Goal: Check status

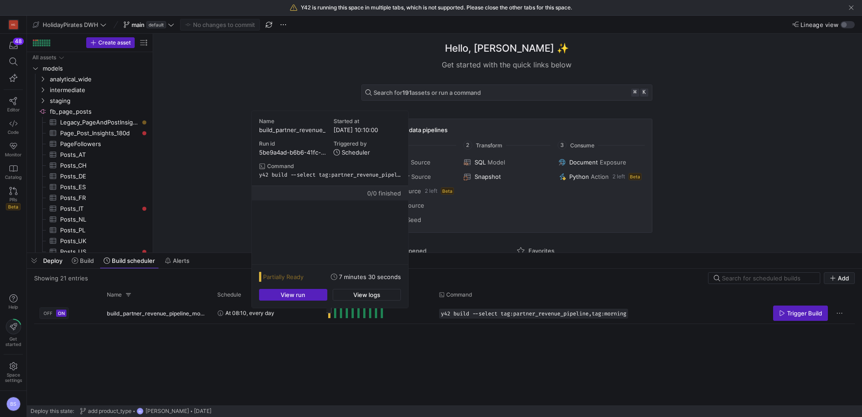
click at [326, 307] on div at bounding box center [326, 307] width 0 height 0
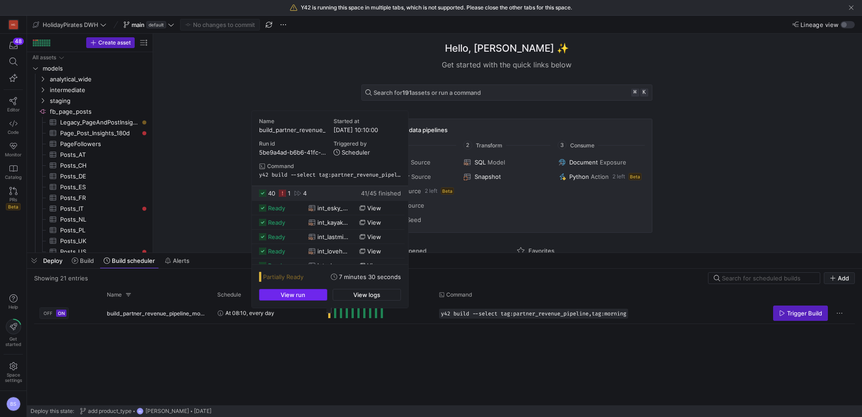
click at [278, 295] on span "button" at bounding box center [292, 294] width 67 height 11
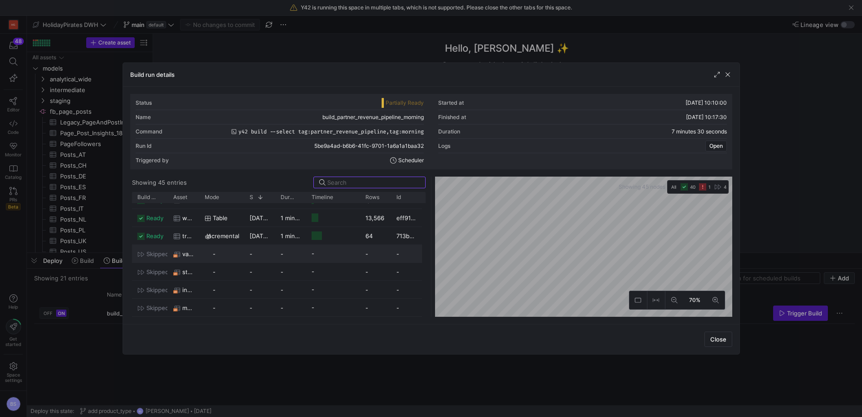
scroll to position [674, 0]
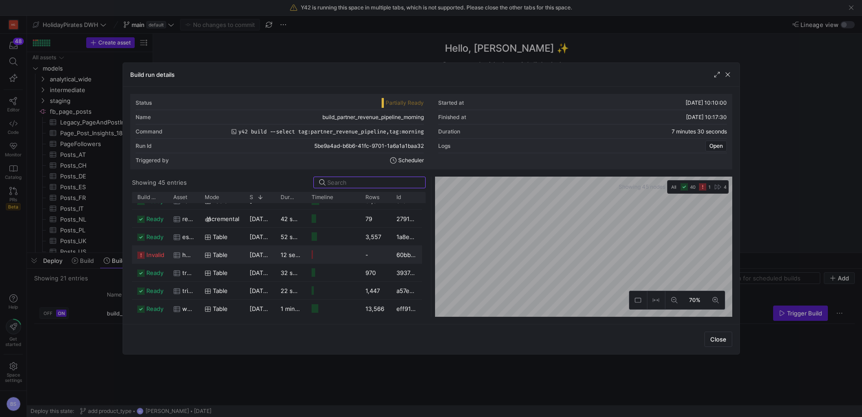
click at [221, 255] on span "Table" at bounding box center [220, 255] width 15 height 18
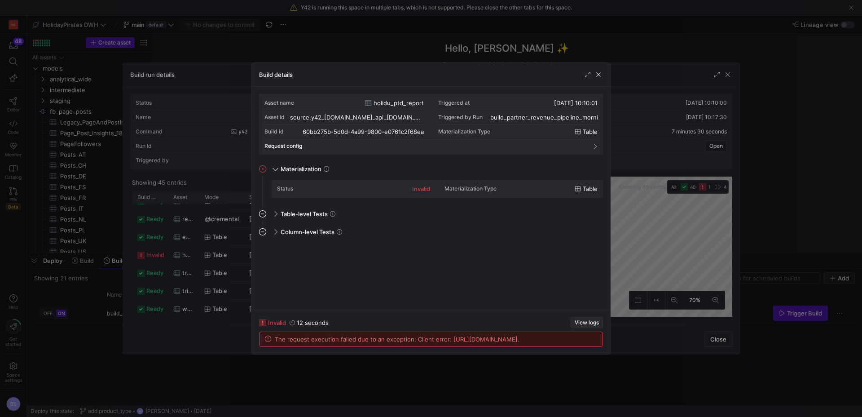
click at [578, 319] on span "View logs" at bounding box center [587, 322] width 24 height 6
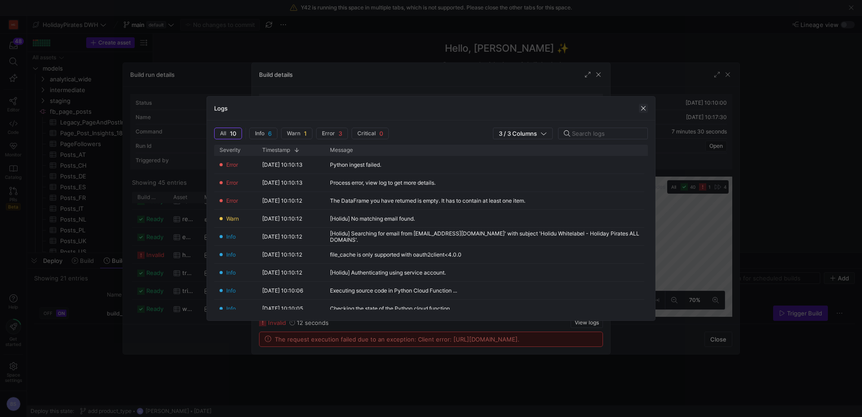
click at [644, 110] on span "button" at bounding box center [643, 108] width 9 height 9
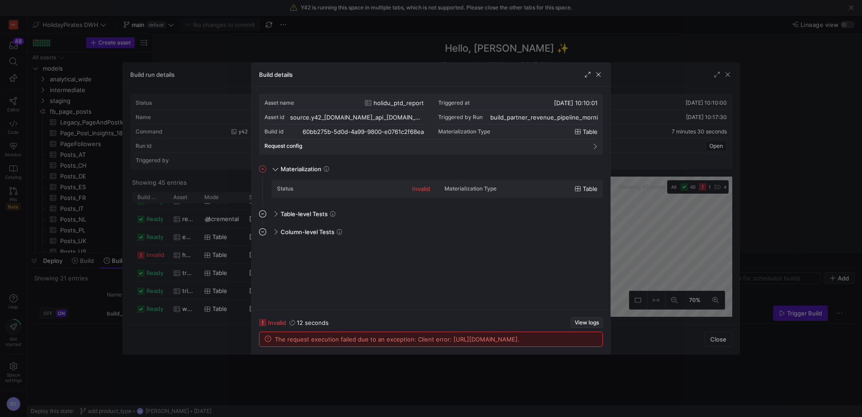
click at [588, 319] on span "View logs" at bounding box center [587, 322] width 24 height 6
